Goal: Transaction & Acquisition: Register for event/course

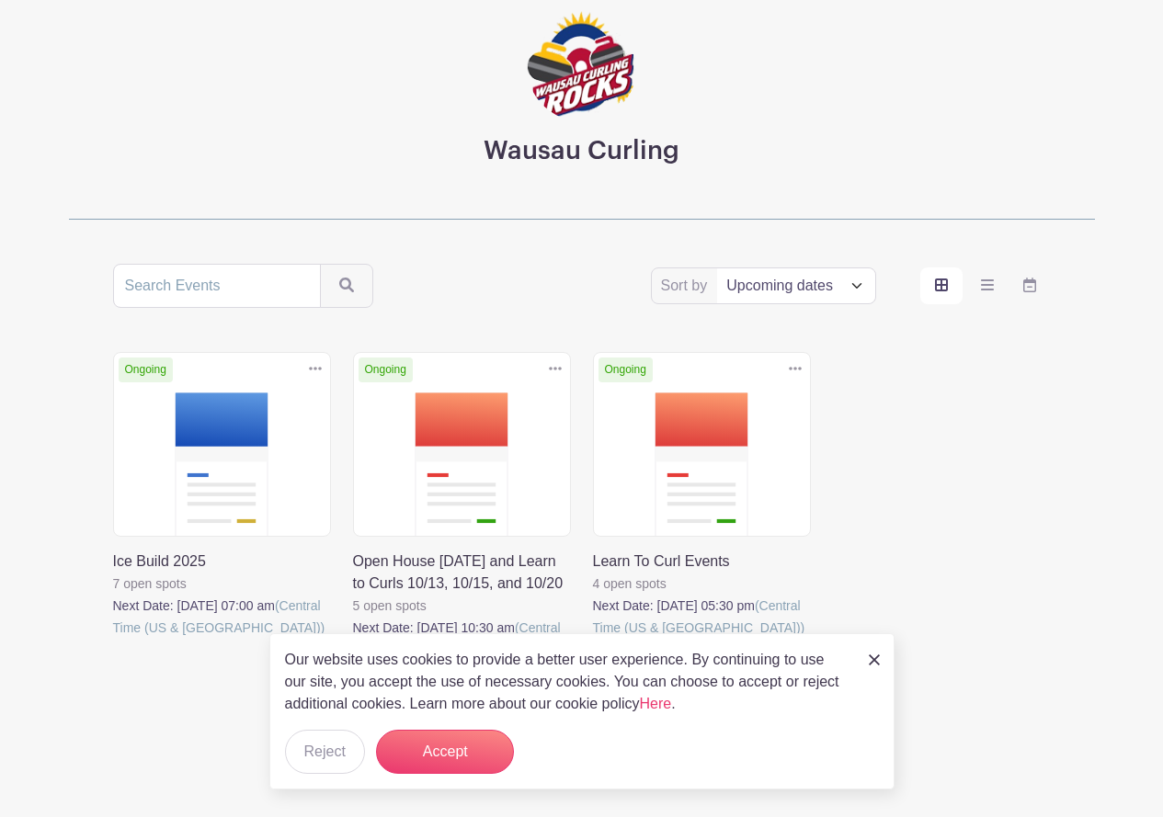
scroll to position [132, 0]
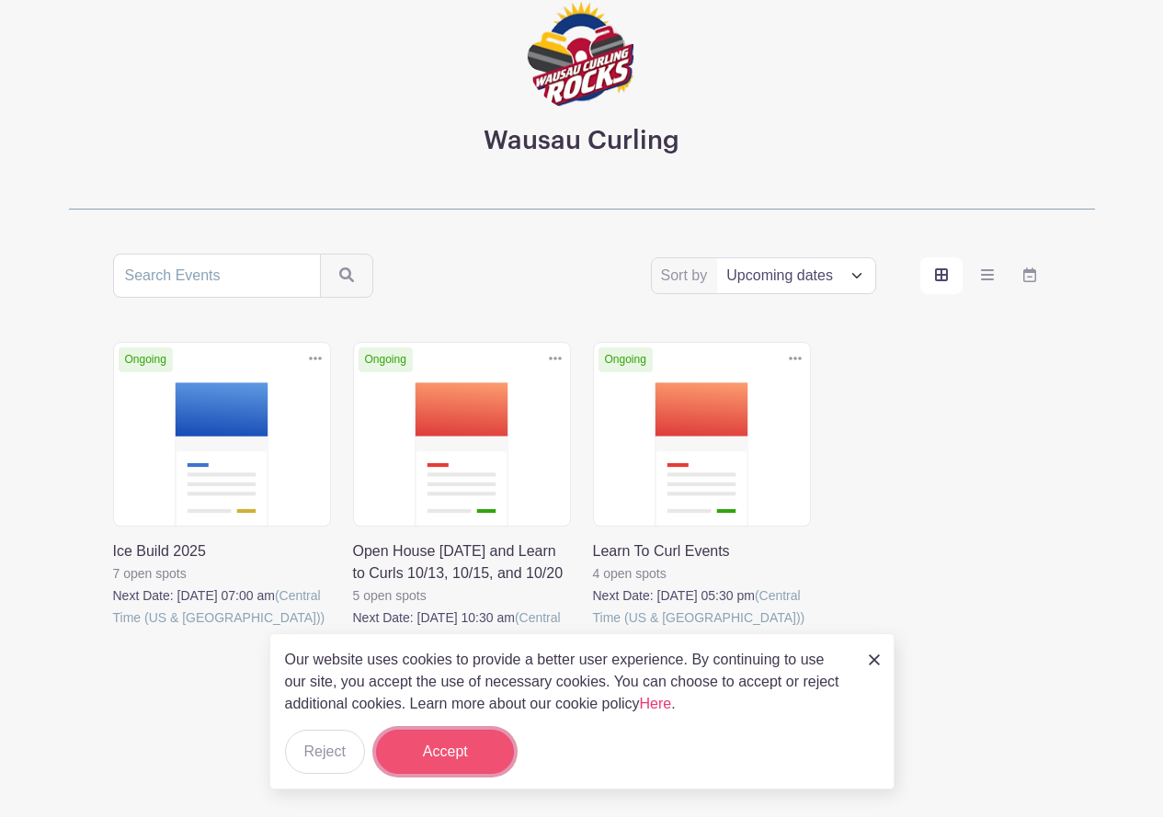
click at [438, 749] on button "Accept" at bounding box center [445, 752] width 138 height 44
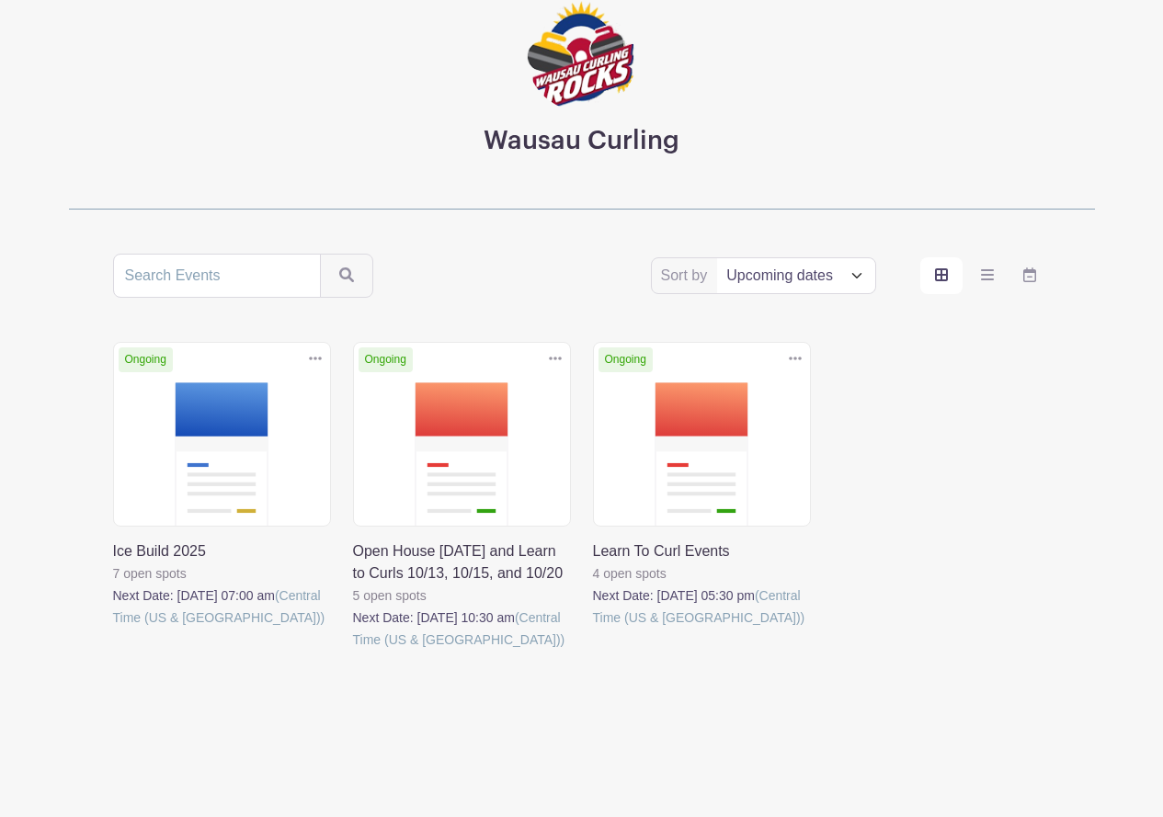
click at [593, 629] on link at bounding box center [593, 629] width 0 height 0
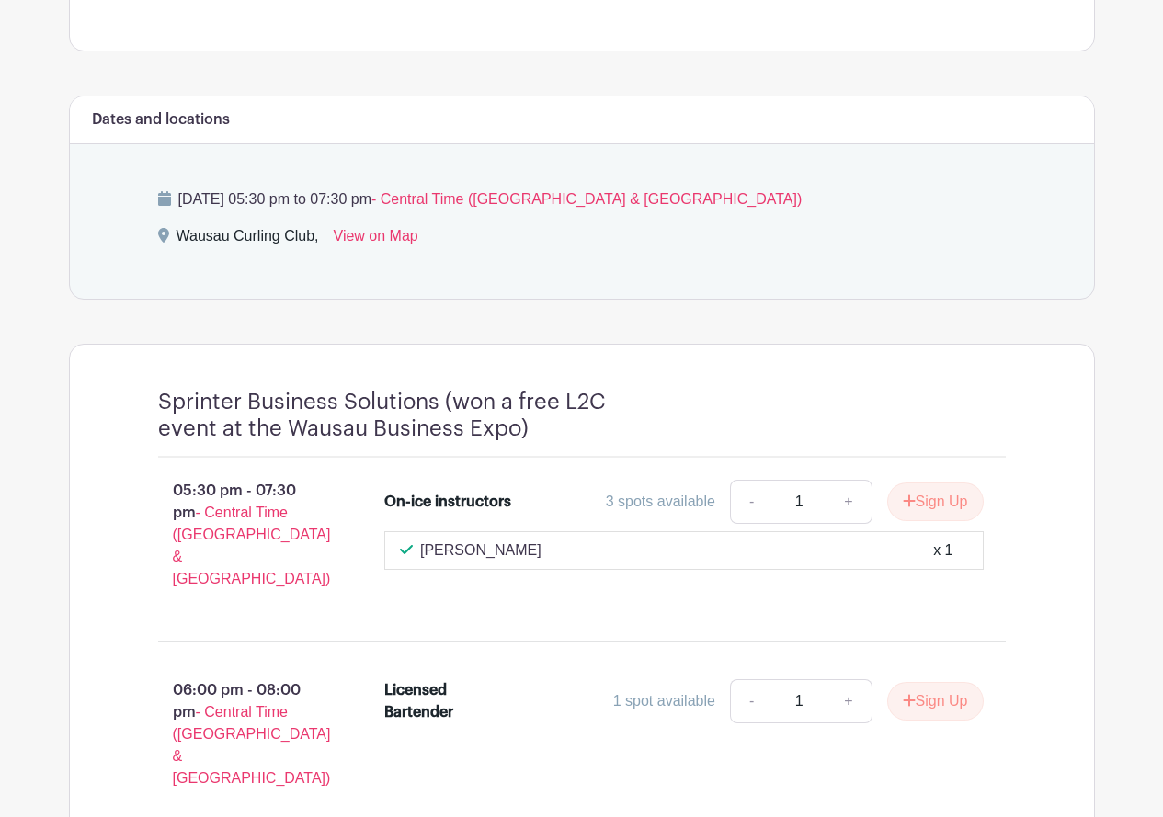
scroll to position [736, 0]
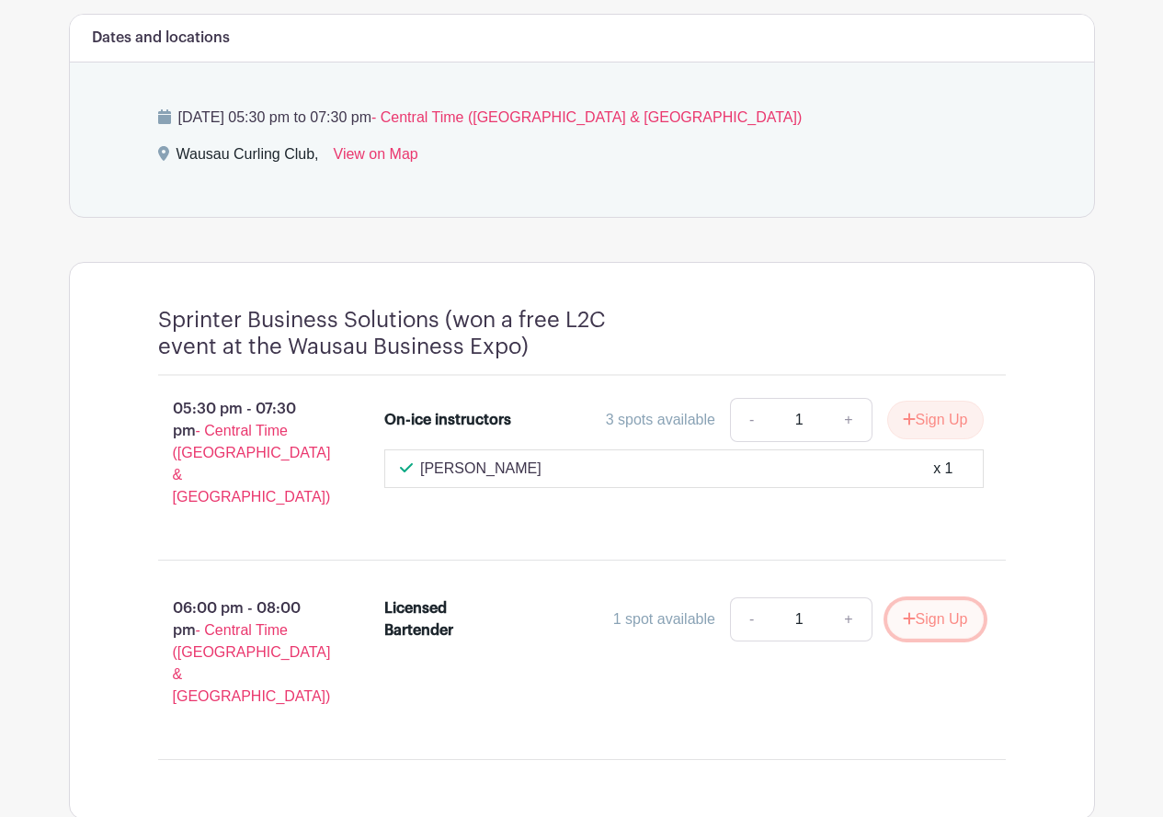
click at [934, 600] on button "Sign Up" at bounding box center [935, 619] width 97 height 39
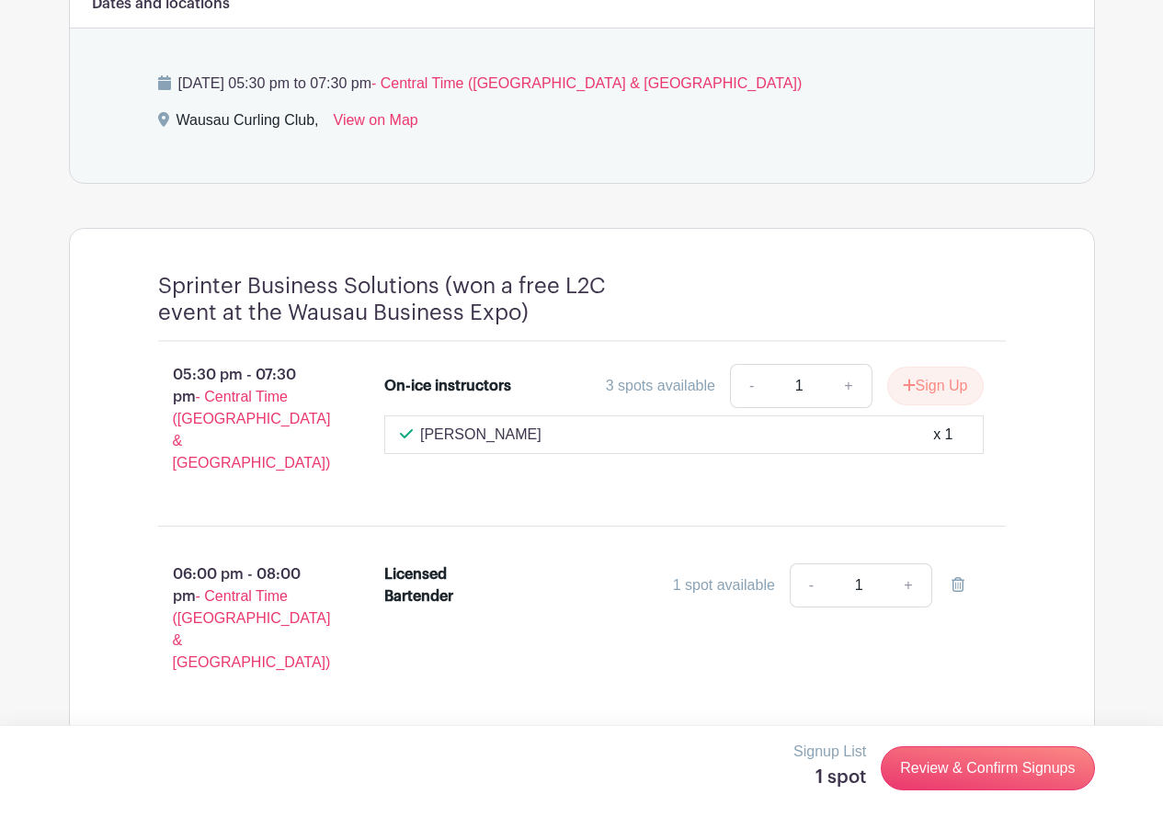
scroll to position [774, 0]
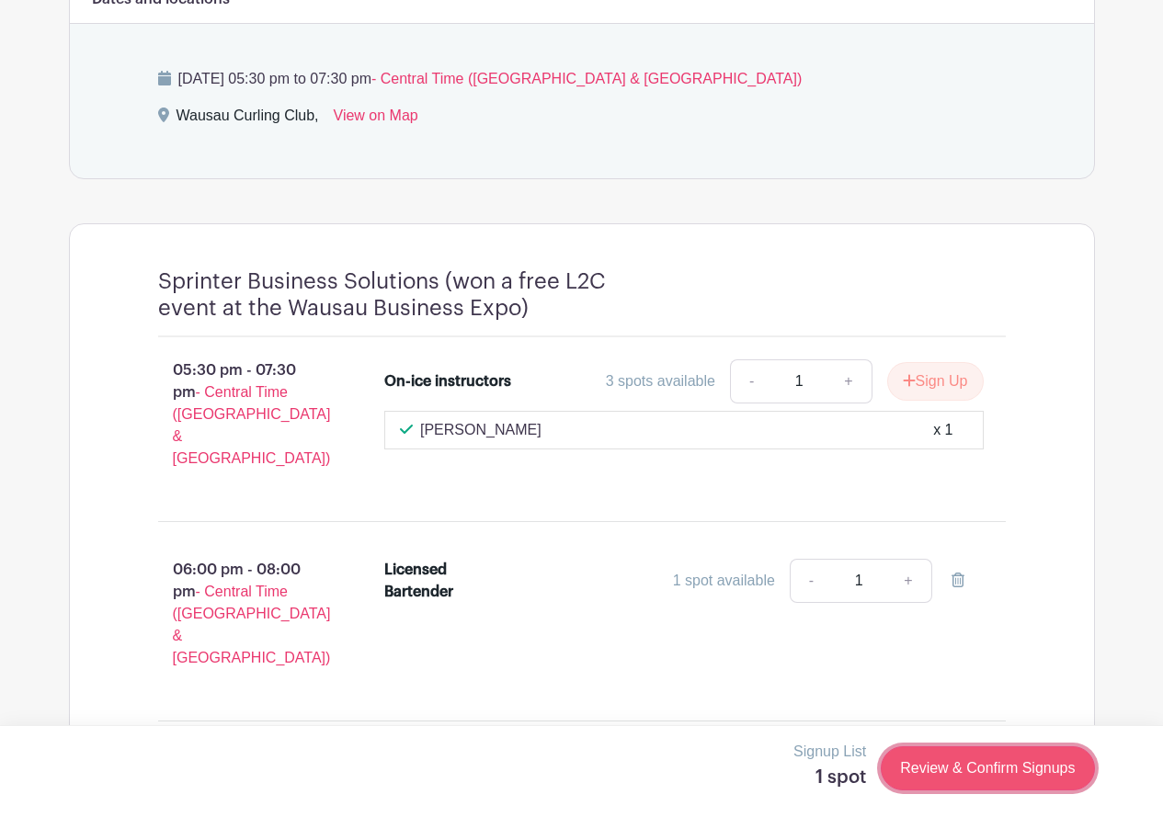
click at [975, 772] on link "Review & Confirm Signups" at bounding box center [987, 769] width 213 height 44
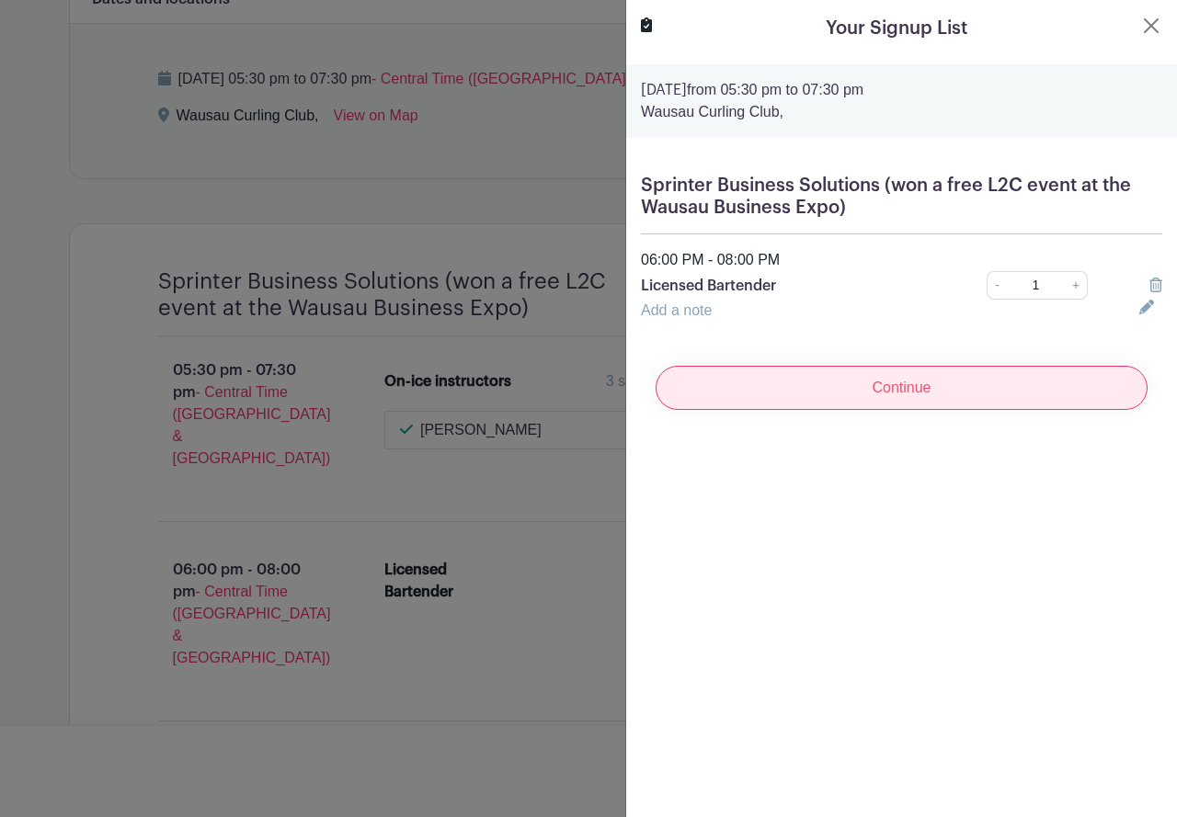
click at [899, 391] on input "Continue" at bounding box center [902, 388] width 492 height 44
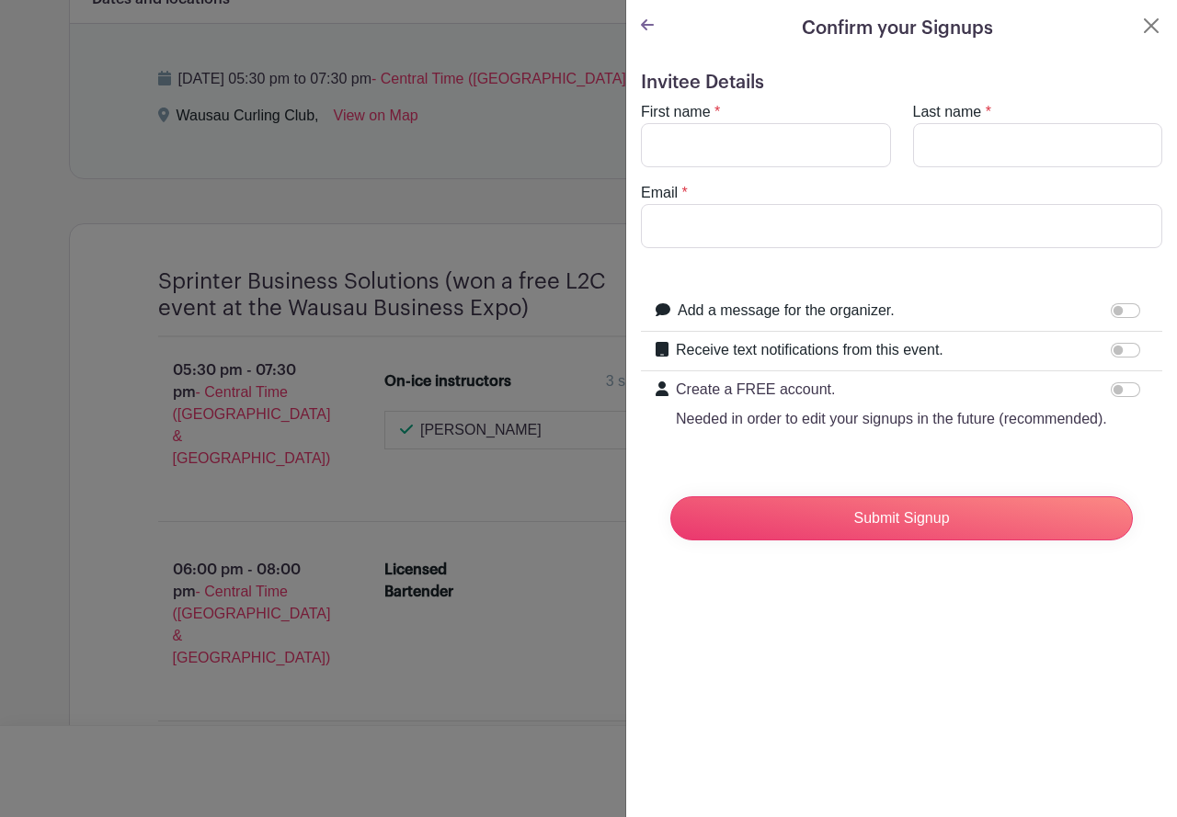
click at [646, 27] on icon at bounding box center [647, 24] width 13 height 15
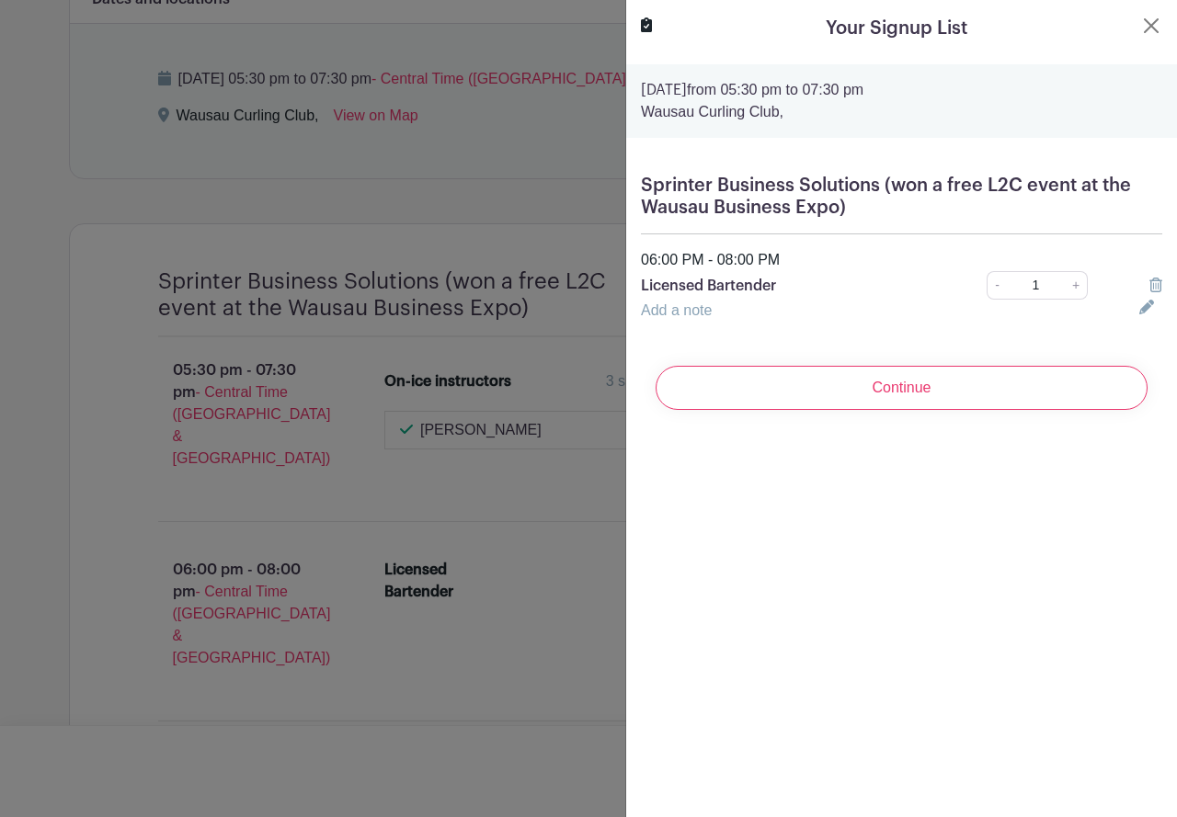
click at [698, 308] on link "Add a note" at bounding box center [676, 311] width 71 height 16
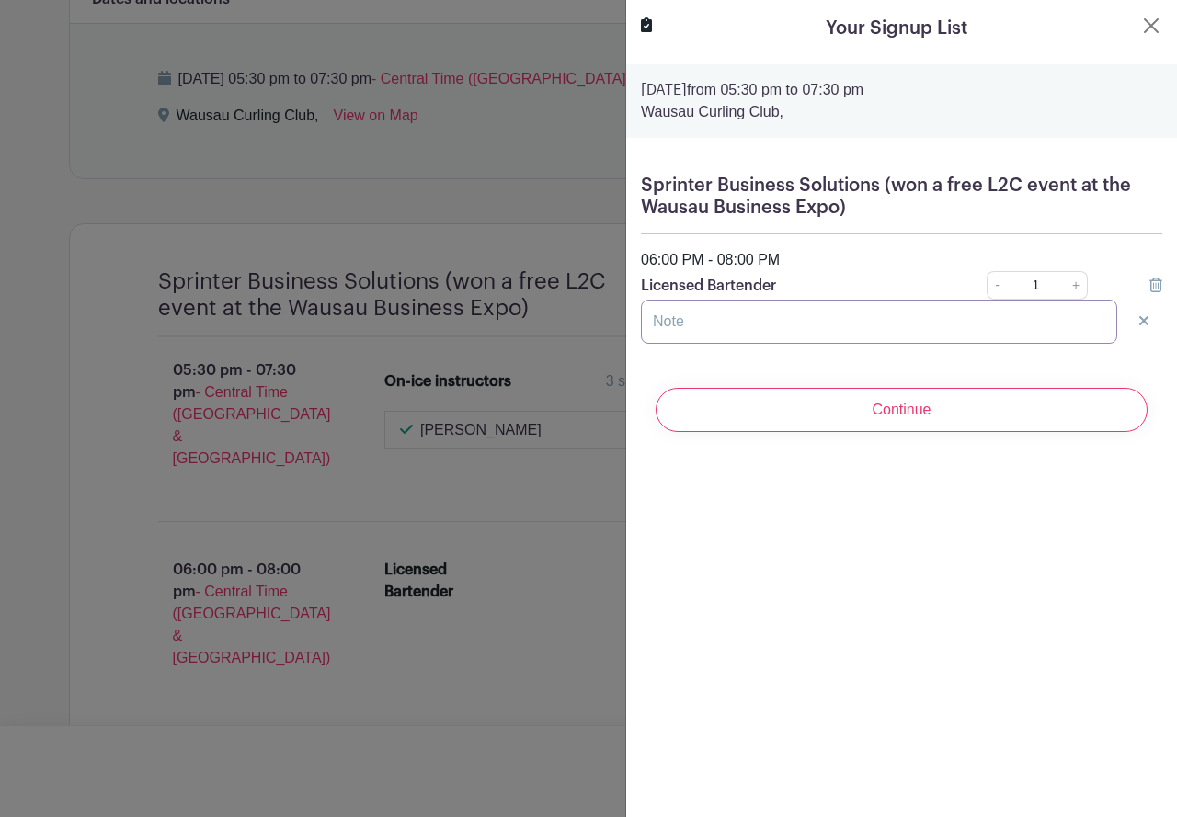
click at [708, 317] on input "text" at bounding box center [879, 322] width 476 height 44
type input "I am good with beer and basic drinks"
click at [1140, 29] on button "Close" at bounding box center [1151, 26] width 22 height 22
